Goal: Task Accomplishment & Management: Complete application form

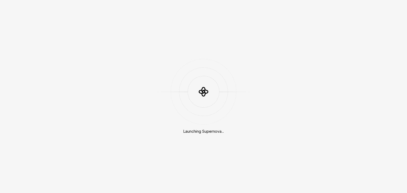
click at [361, 11] on div "Launching Supernova..." at bounding box center [203, 96] width 407 height 193
click at [297, 121] on div "Launching Supernova..." at bounding box center [203, 96] width 407 height 193
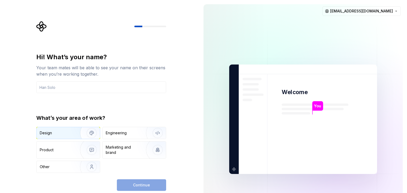
click at [92, 131] on img "button" at bounding box center [88, 132] width 34 height 35
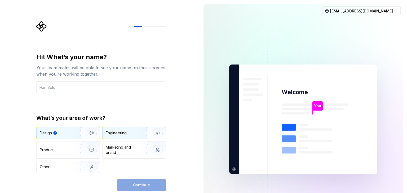
click at [152, 135] on img "button" at bounding box center [154, 132] width 34 height 35
click at [93, 135] on img "button" at bounding box center [88, 132] width 34 height 35
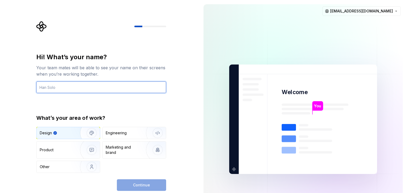
click at [89, 91] on input "text" at bounding box center [101, 88] width 130 height 12
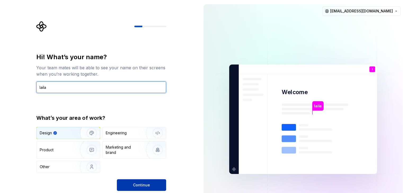
type input "laila"
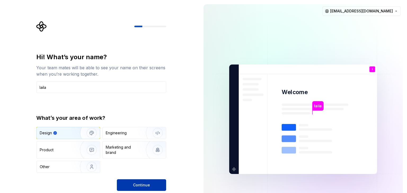
click at [146, 186] on span "Continue" at bounding box center [141, 185] width 17 height 5
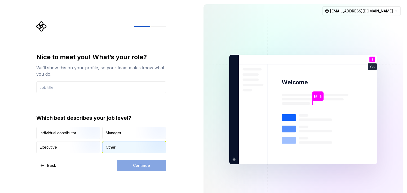
click at [116, 146] on div "Other" at bounding box center [134, 148] width 63 height 12
click at [136, 167] on div "Continue" at bounding box center [141, 166] width 49 height 12
click at [91, 136] on img "button" at bounding box center [87, 139] width 34 height 35
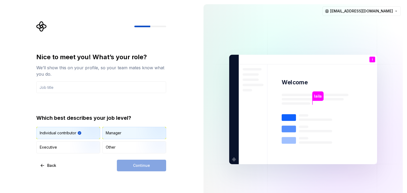
click at [125, 136] on div "Manager" at bounding box center [134, 133] width 63 height 12
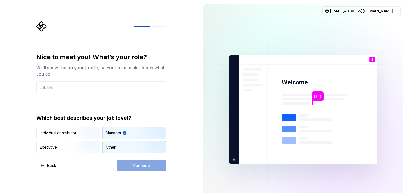
click at [124, 142] on div "Other" at bounding box center [134, 148] width 63 height 12
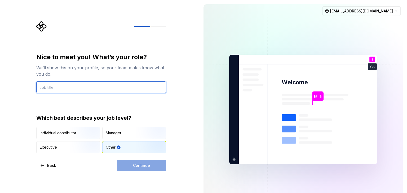
click at [88, 90] on input "text" at bounding box center [101, 88] width 130 height 12
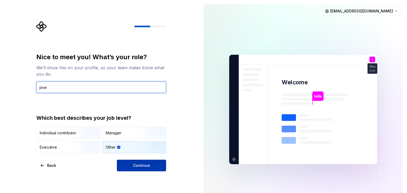
type input "psw"
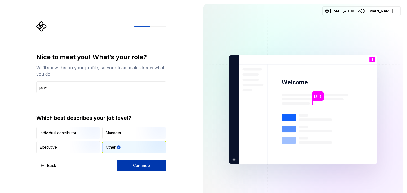
click at [148, 169] on button "Continue" at bounding box center [141, 166] width 49 height 12
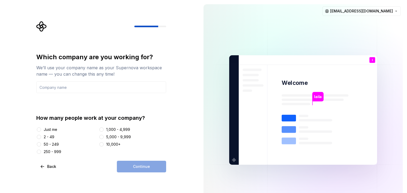
click at [53, 130] on div "Just me" at bounding box center [51, 129] width 14 height 5
click at [41, 130] on button "Just me" at bounding box center [39, 130] width 4 height 4
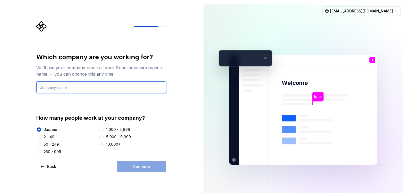
click at [101, 87] on input "text" at bounding box center [101, 88] width 130 height 12
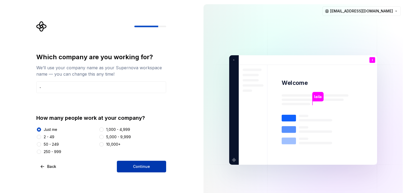
click at [141, 164] on span "Continue" at bounding box center [141, 166] width 17 height 5
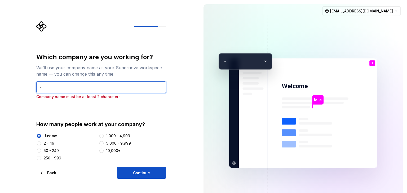
click at [110, 91] on input "-" at bounding box center [101, 88] width 130 height 12
type input "--"
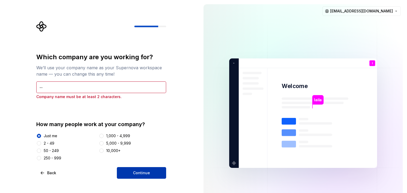
click at [138, 171] on span "Continue" at bounding box center [141, 173] width 17 height 5
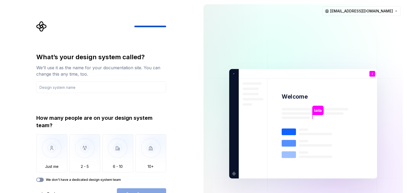
click at [40, 179] on icon "button" at bounding box center [38, 180] width 4 height 3
type button "on"
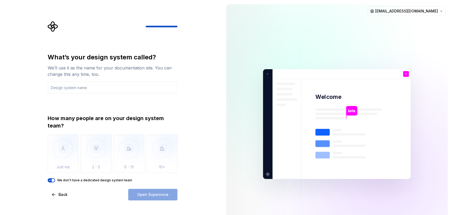
click at [134, 81] on div "What’s your design system called? We’ll use it as the name for your documentati…" at bounding box center [113, 73] width 130 height 40
click at [133, 87] on input "text" at bounding box center [113, 88] width 130 height 12
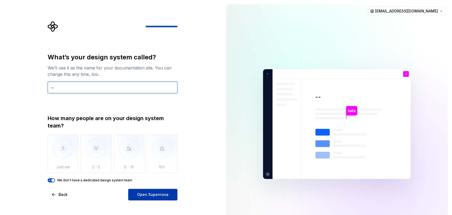
type input "--"
click at [160, 193] on span "Open Supernova" at bounding box center [152, 194] width 31 height 5
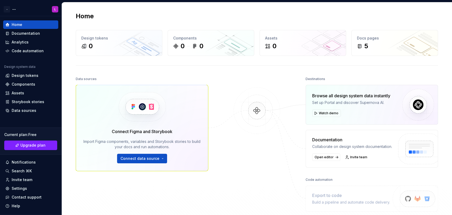
scroll to position [72, 0]
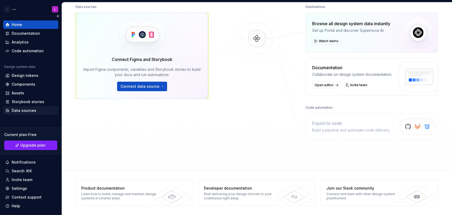
click at [20, 110] on div "Data sources" at bounding box center [24, 110] width 25 height 5
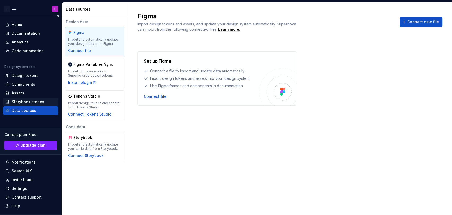
click at [27, 98] on div "Storybook stories" at bounding box center [30, 101] width 55 height 8
click at [26, 99] on div "Storybook stories" at bounding box center [28, 101] width 33 height 5
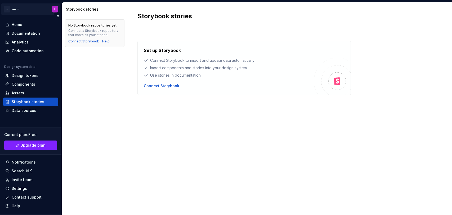
click at [51, 9] on html "- -- L Home Documentation Analytics Code automation Design system data Design t…" at bounding box center [226, 107] width 452 height 215
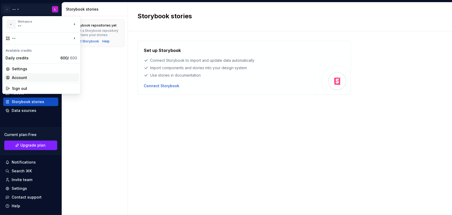
click at [49, 76] on div "Account" at bounding box center [44, 77] width 65 height 5
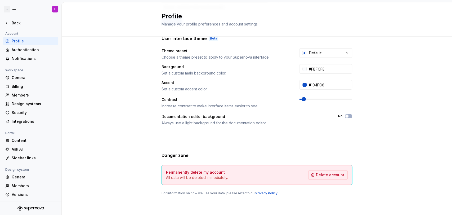
scroll to position [89, 0]
click at [346, 117] on button "No" at bounding box center [348, 115] width 7 height 4
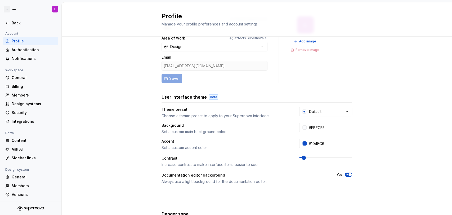
scroll to position [0, 0]
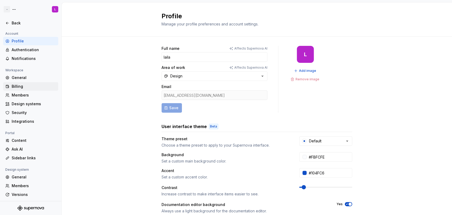
click at [34, 86] on div "Billing" at bounding box center [34, 86] width 44 height 5
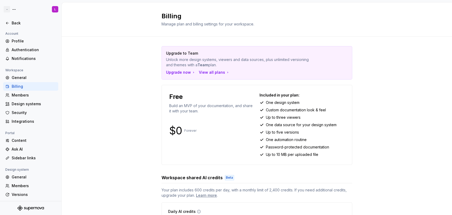
click at [30, 86] on div "Billing" at bounding box center [34, 86] width 44 height 5
click at [129, 79] on div "Upgrade to Team Unlock more design systems, viewers and data sources, plus unli…" at bounding box center [257, 143] width 390 height 212
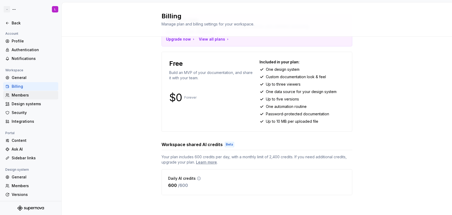
click at [26, 98] on div "Members" at bounding box center [34, 94] width 44 height 5
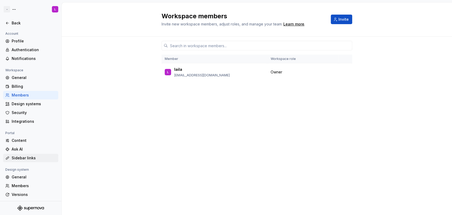
scroll to position [19, 0]
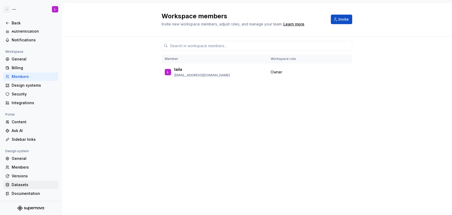
click at [42, 185] on div "Datasets" at bounding box center [34, 184] width 44 height 5
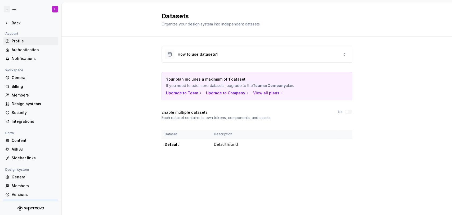
click at [31, 42] on div "Profile" at bounding box center [34, 40] width 44 height 5
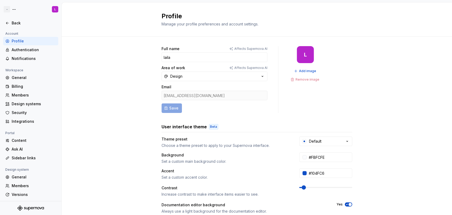
click at [31, 42] on div "Profile" at bounding box center [34, 40] width 44 height 5
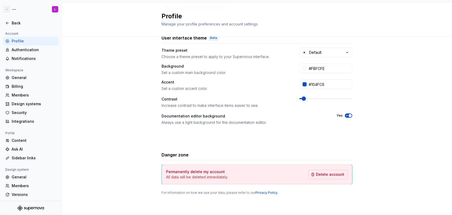
scroll to position [0, 0]
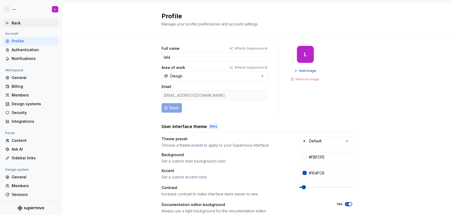
click at [11, 24] on div "Back" at bounding box center [30, 22] width 51 height 5
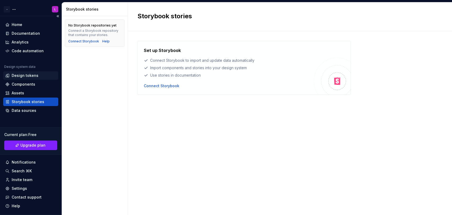
click at [32, 77] on div "Design tokens" at bounding box center [25, 75] width 27 height 5
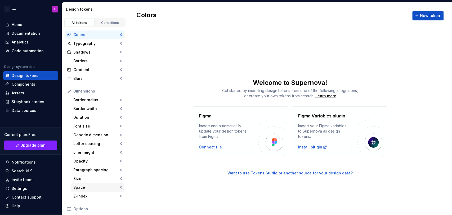
scroll to position [75, 0]
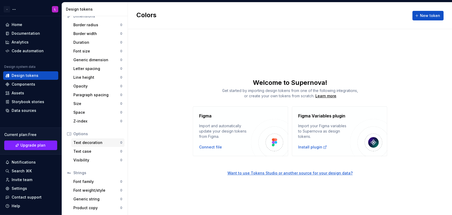
click at [104, 142] on div "Text decoration" at bounding box center [96, 142] width 47 height 5
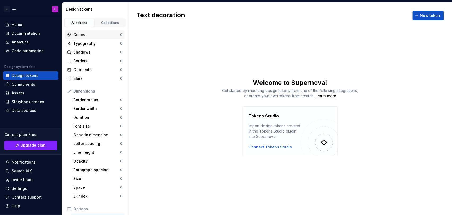
click at [102, 30] on div "Colors 0" at bounding box center [95, 34] width 60 height 8
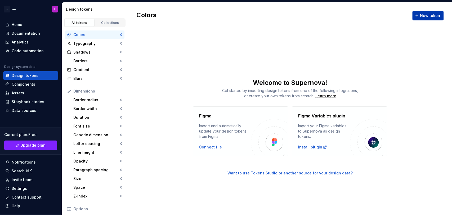
click at [407, 15] on span "New token" at bounding box center [430, 15] width 20 height 5
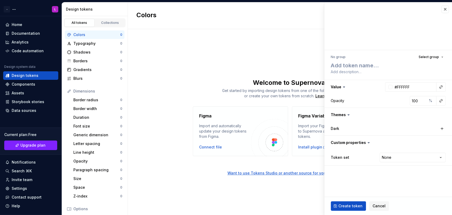
click at [234, 40] on div "Colors New token Welcome to Supernova! Get started by importing design tokens f…" at bounding box center [290, 108] width 324 height 212
click at [407, 8] on button "button" at bounding box center [445, 9] width 7 height 7
type textarea "*"
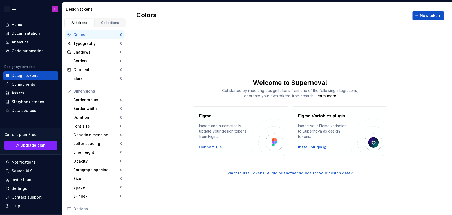
click at [407, 9] on div "Colors New token" at bounding box center [290, 15] width 324 height 27
